Goal: Check status: Check status

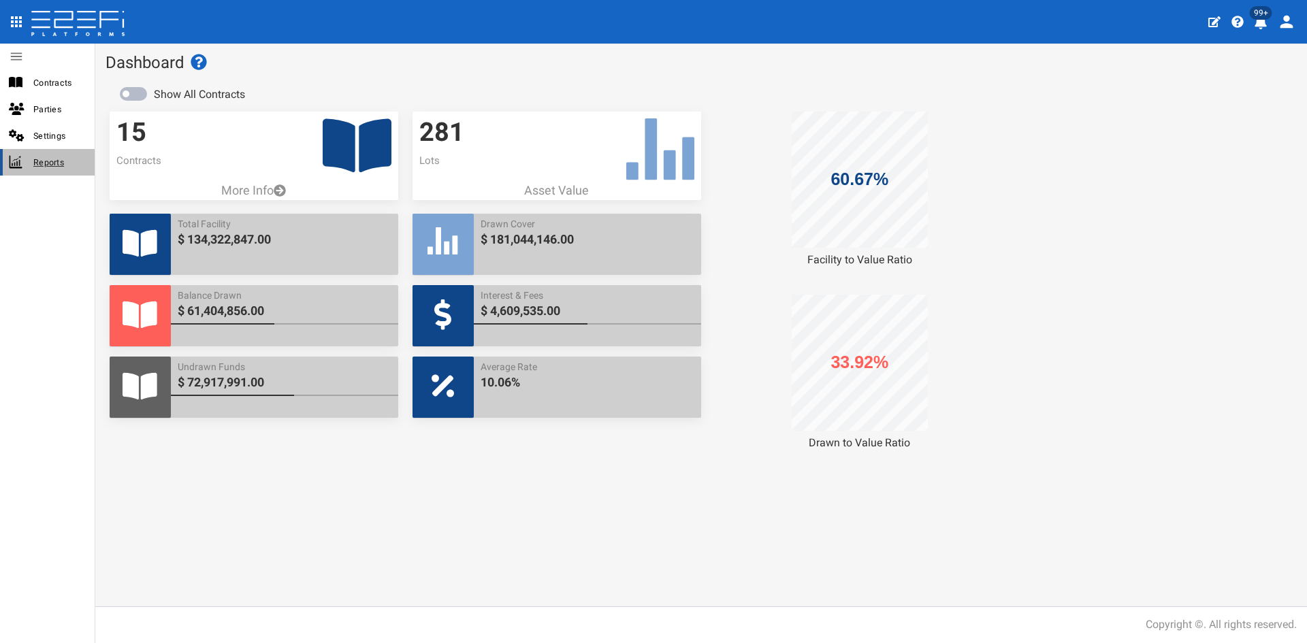
drag, startPoint x: 37, startPoint y: 151, endPoint x: 148, endPoint y: 165, distance: 111.1
click at [38, 151] on div "Reports" at bounding box center [47, 162] width 95 height 27
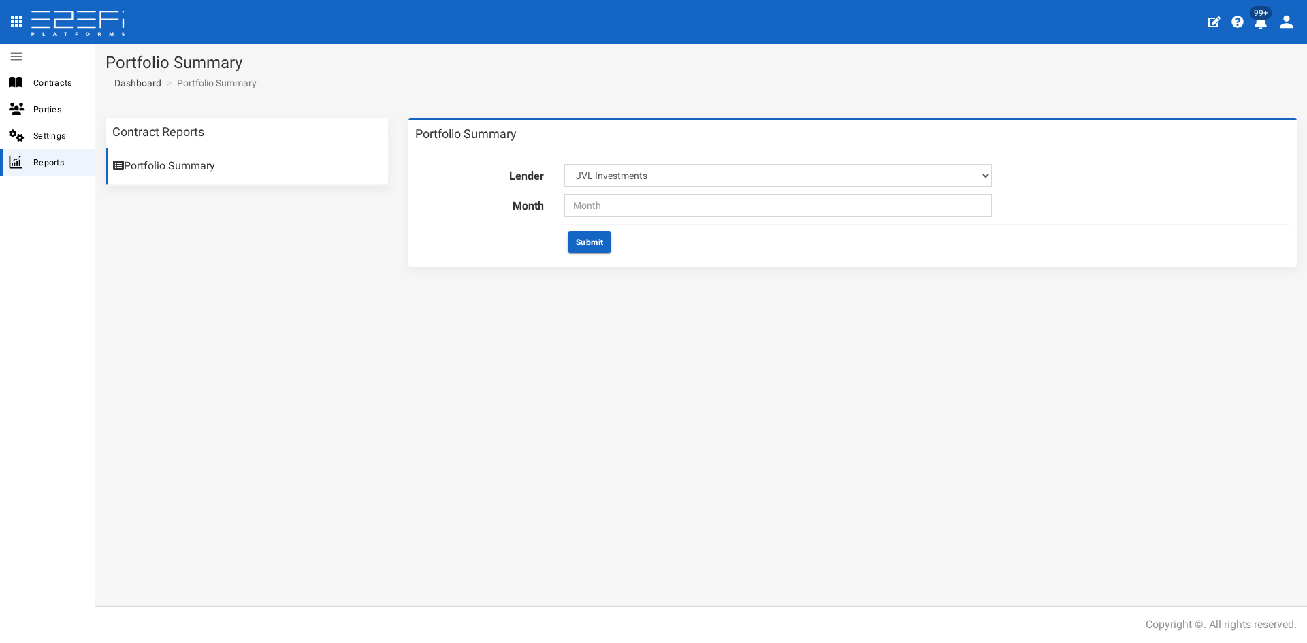
click at [605, 221] on div "Lender JVL Investments Month Submit" at bounding box center [852, 208] width 888 height 116
click at [605, 210] on input "text" at bounding box center [778, 205] width 428 height 23
click at [581, 351] on span "Sep" at bounding box center [583, 343] width 31 height 37
type input "09-2025"
click at [592, 225] on div "Submit" at bounding box center [925, 242] width 729 height 36
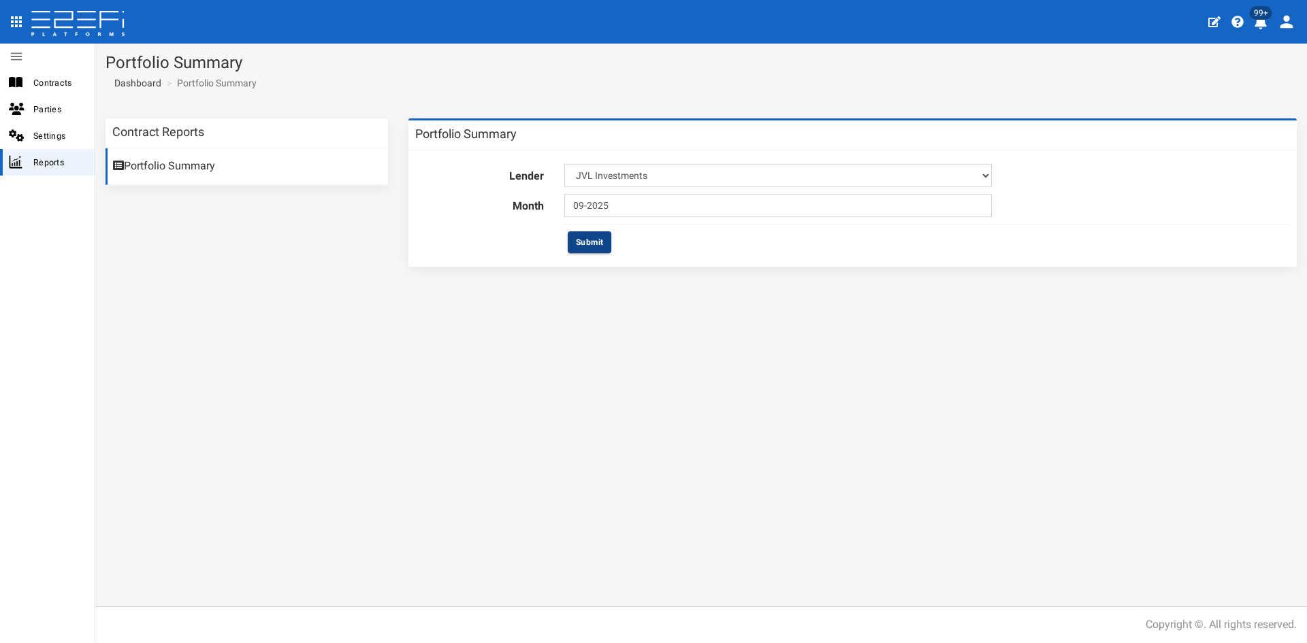
drag, startPoint x: 594, startPoint y: 241, endPoint x: 585, endPoint y: 244, distance: 8.6
click at [594, 242] on button "Submit" at bounding box center [590, 242] width 44 height 22
